Goal: Check status: Check status

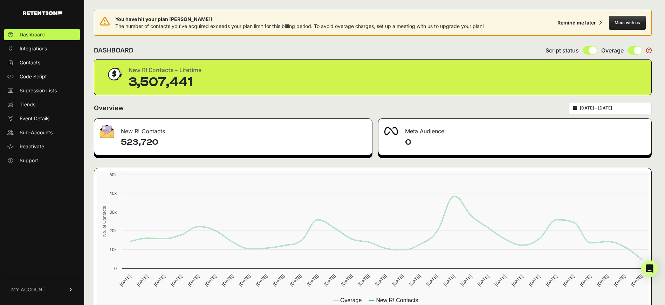
type input "2025-09-03"
type input "2025-10-03"
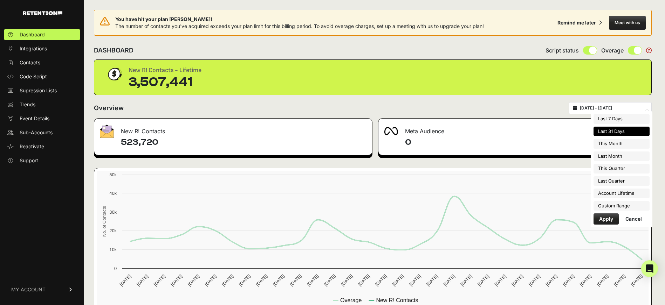
click at [623, 109] on input "2025-09-03 - 2025-10-03" at bounding box center [613, 108] width 67 height 6
type input "2025-10-01"
type input "2025-10-31"
type input "2025-09-01"
type input "2025-09-30"
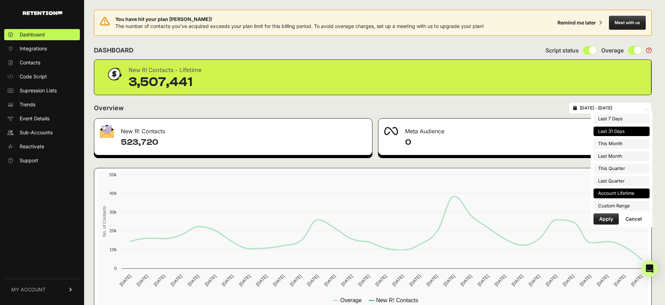
type input "2025-10-01"
type input "2025-12-31"
type input "2025-09-03"
type input "2025-10-03"
type input "2025-07-01"
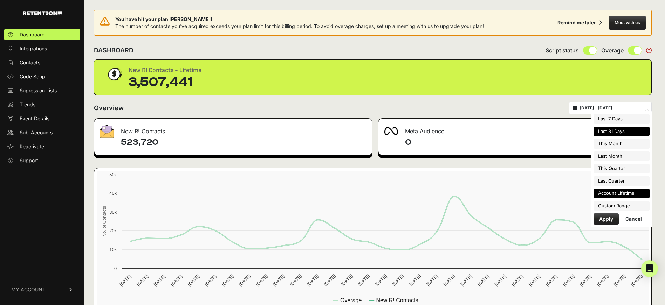
type input "2025-09-30"
type input "2025-09-03"
type input "2025-10-03"
click at [611, 204] on li "Custom Range" at bounding box center [621, 206] width 56 height 10
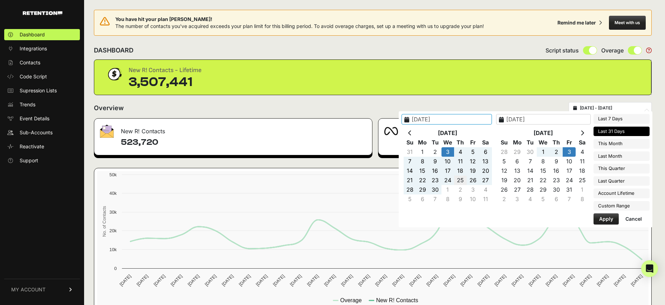
type input "2025-09-25"
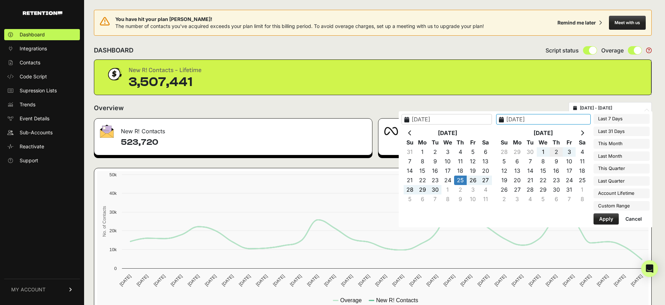
type input "2025-10-02"
type input "2025-09-25"
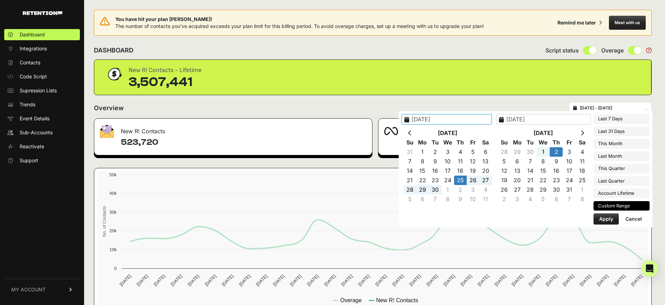
click at [601, 217] on button "Apply" at bounding box center [605, 219] width 25 height 11
type input "2025-09-25 - 2025-10-02"
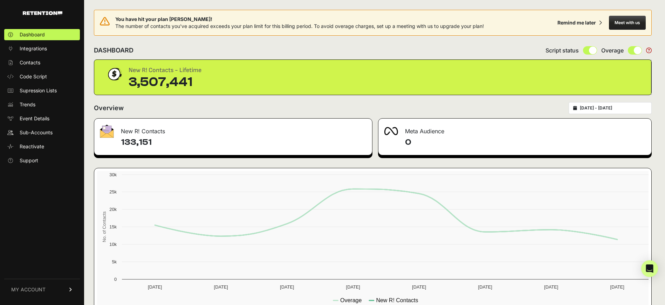
type input "2025-09-25"
type input "2025-10-02"
click at [614, 110] on input "2025-09-25 - 2025-10-02" at bounding box center [613, 108] width 67 height 6
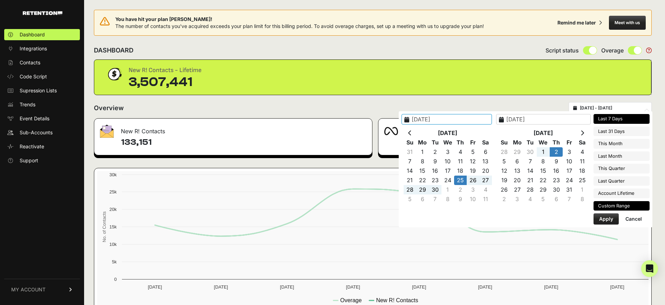
type input "2025-09-27"
type input "2025-10-03"
type input "2025-09-25"
type input "2025-10-02"
type input "2025-09-03"
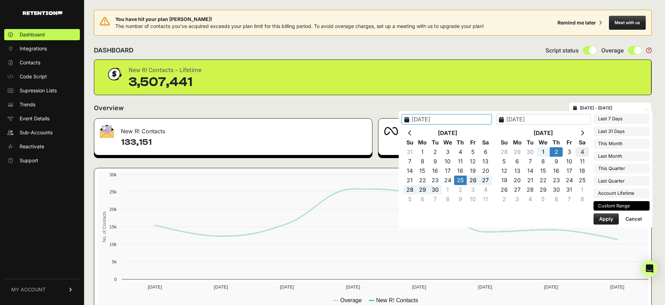
type input "2025-10-03"
type input "2025-10-04"
type input "2025-10-02"
type input "2025-09-25"
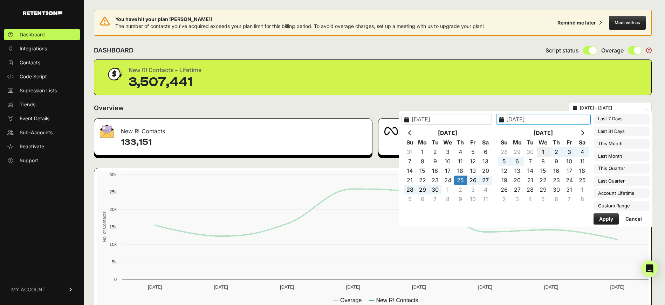
type input "2025-10-01"
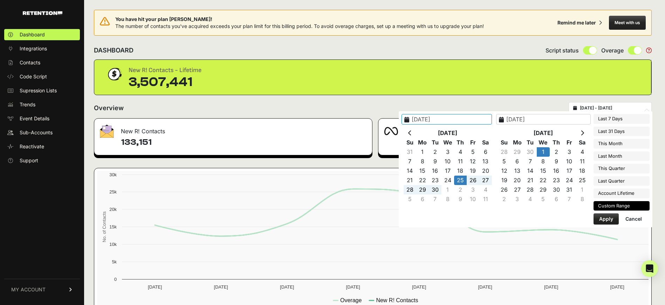
type input "2025-09-25"
click at [601, 219] on button "Apply" at bounding box center [605, 219] width 25 height 11
type input "[DATE] - [DATE]"
